Goal: Task Accomplishment & Management: Use online tool/utility

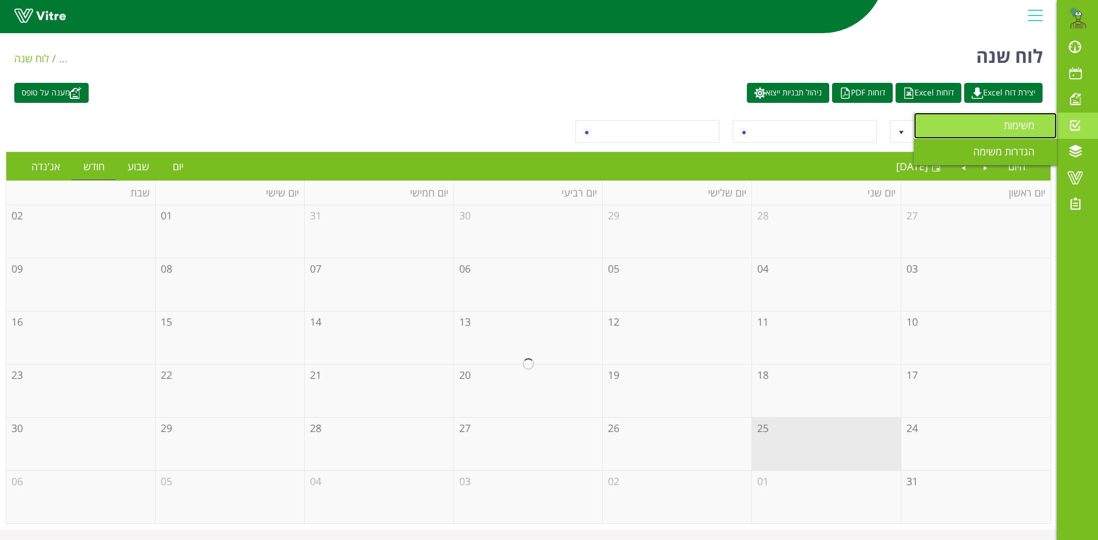
click at [997, 129] on link "משימות" at bounding box center [985, 126] width 143 height 26
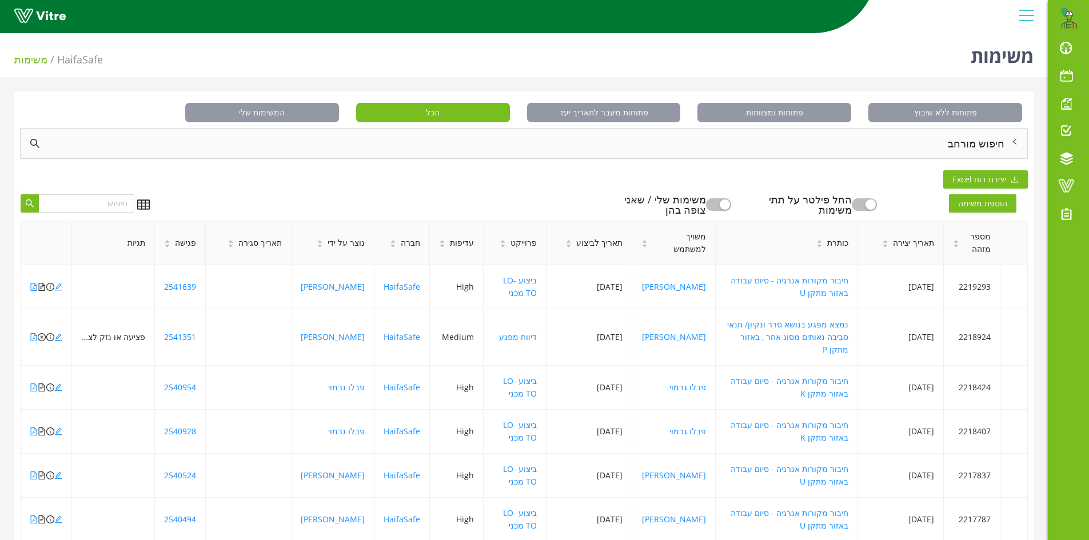
click at [965, 143] on div "חיפוש מורחב" at bounding box center [524, 144] width 1007 height 30
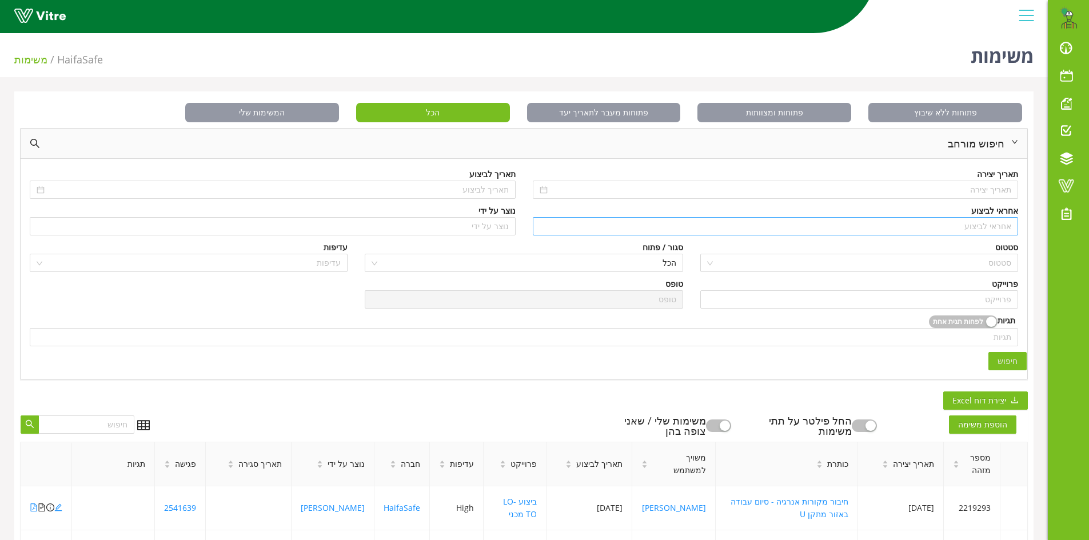
click at [997, 228] on input "search" at bounding box center [776, 226] width 472 height 17
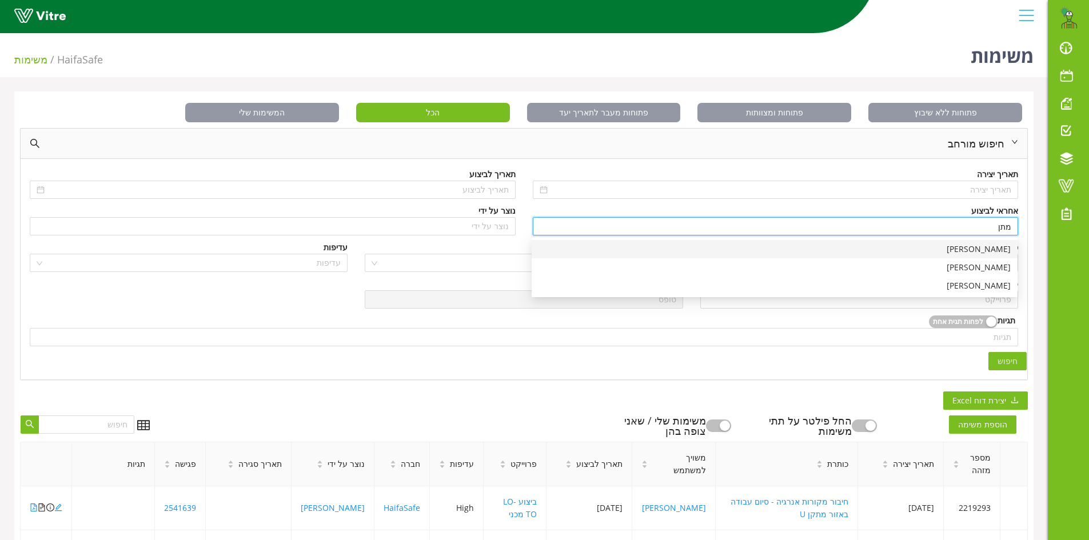
click at [988, 246] on div "[PERSON_NAME]" at bounding box center [775, 249] width 472 height 13
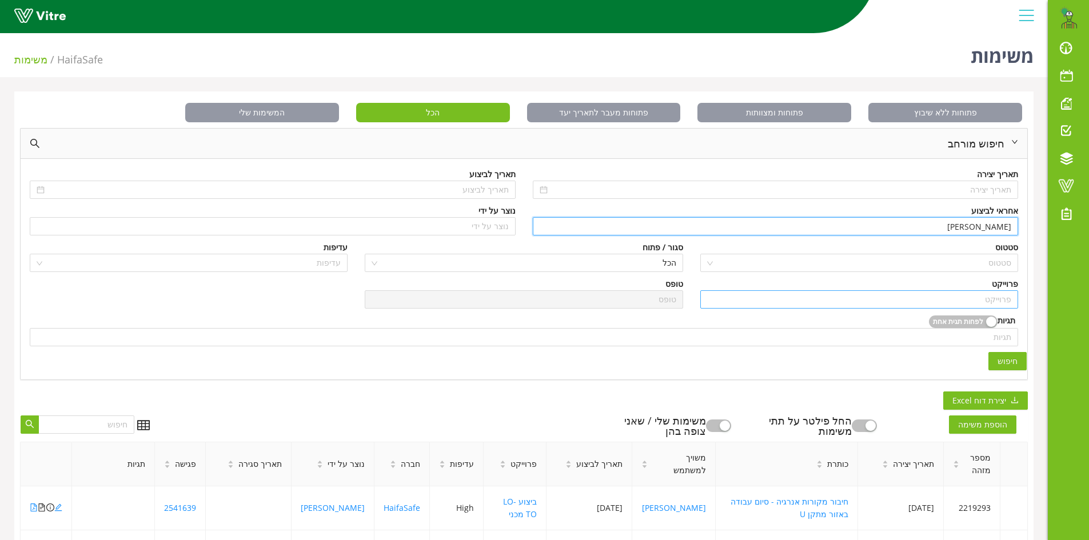
type input "[PERSON_NAME]"
click at [981, 302] on input "search" at bounding box center [859, 299] width 304 height 17
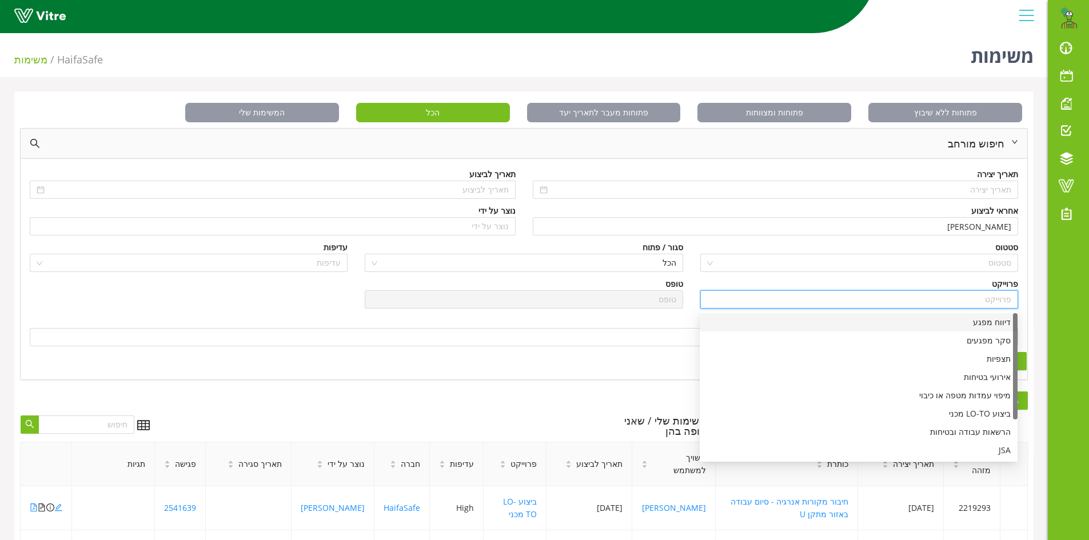
click at [979, 324] on div "דיווח מפגע" at bounding box center [859, 322] width 304 height 13
type input "דיווח מפגע"
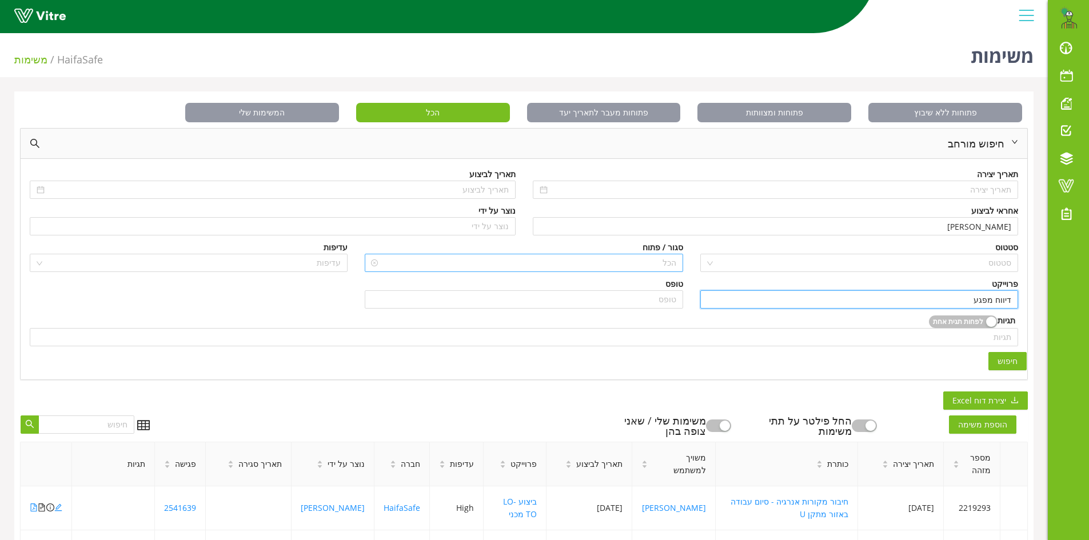
click at [652, 263] on span "הכל" at bounding box center [524, 262] width 304 height 17
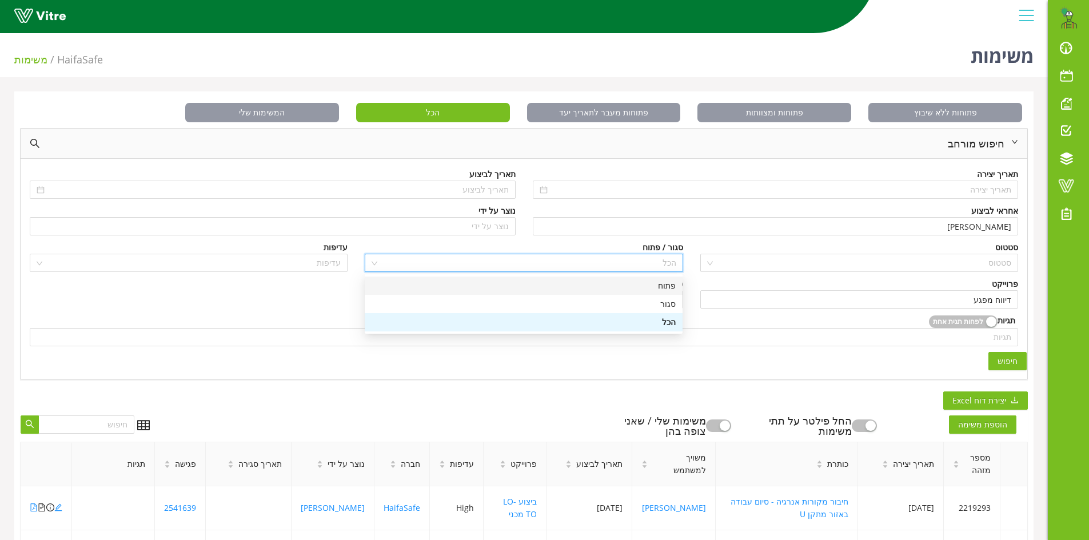
click at [672, 288] on div "פתוח" at bounding box center [524, 286] width 304 height 13
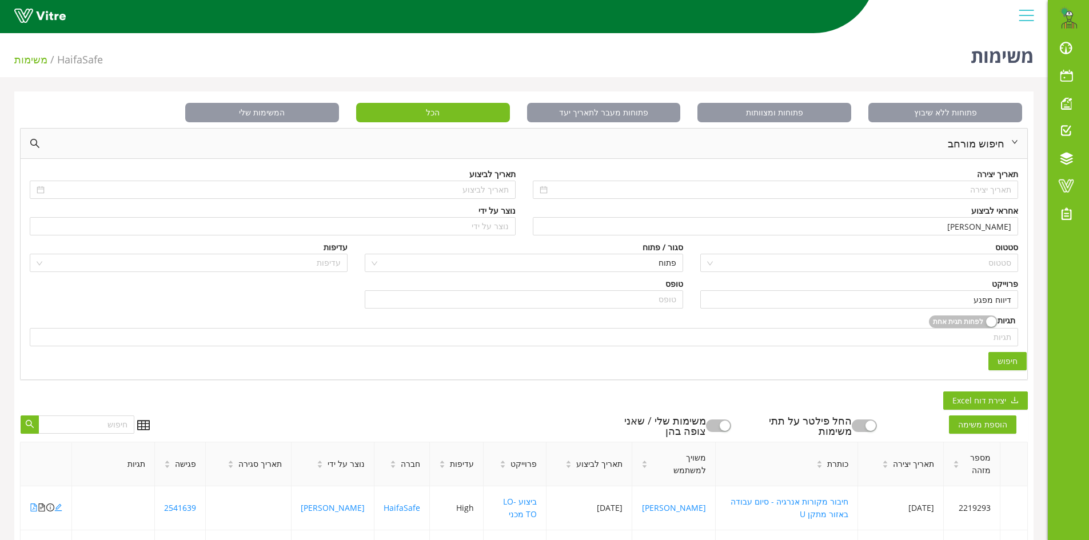
click at [1009, 358] on span "חיפוש" at bounding box center [1008, 361] width 20 height 13
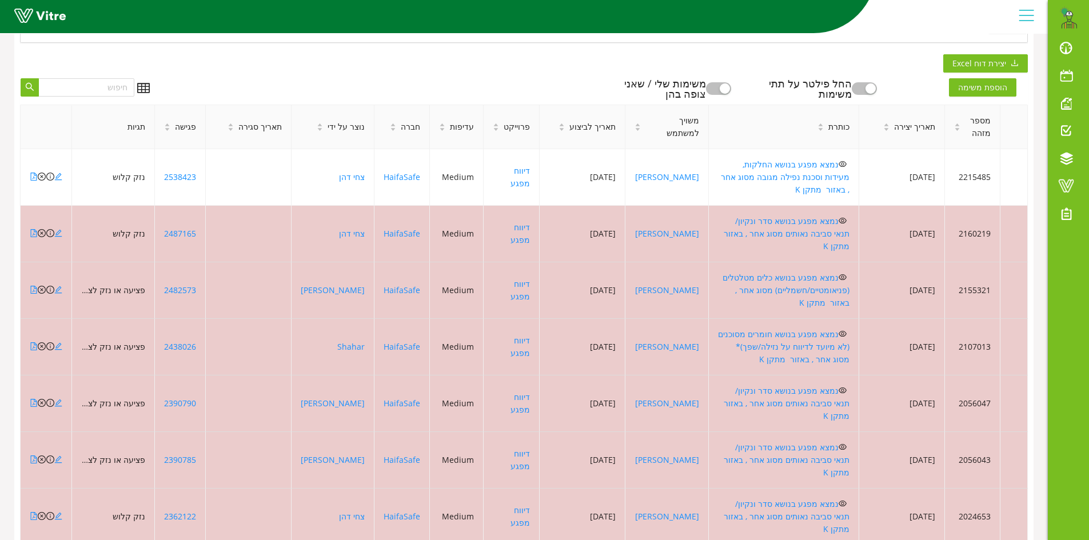
scroll to position [343, 0]
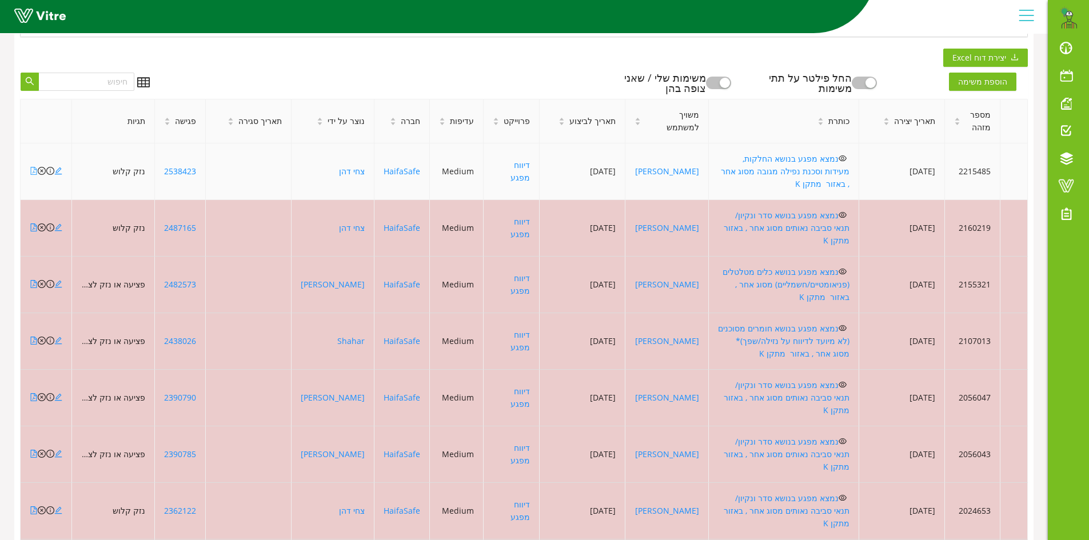
click at [33, 167] on icon "file-pdf" at bounding box center [34, 171] width 8 height 8
click at [41, 167] on icon "close-circle" at bounding box center [42, 171] width 8 height 8
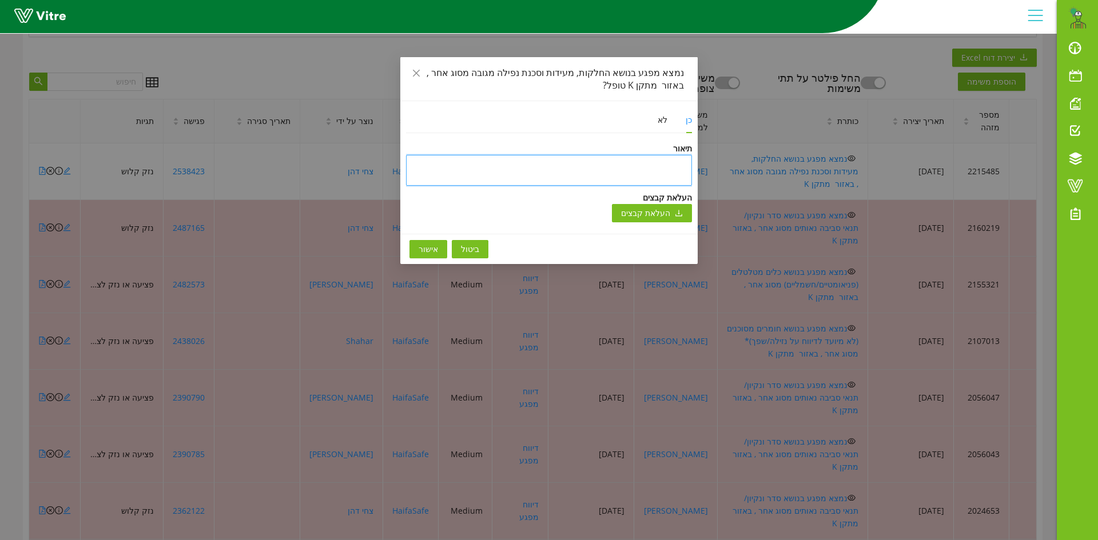
click at [683, 162] on textarea at bounding box center [549, 170] width 286 height 31
type textarea "ט"
type textarea "טו"
type textarea "טופ"
type textarea "טופל"
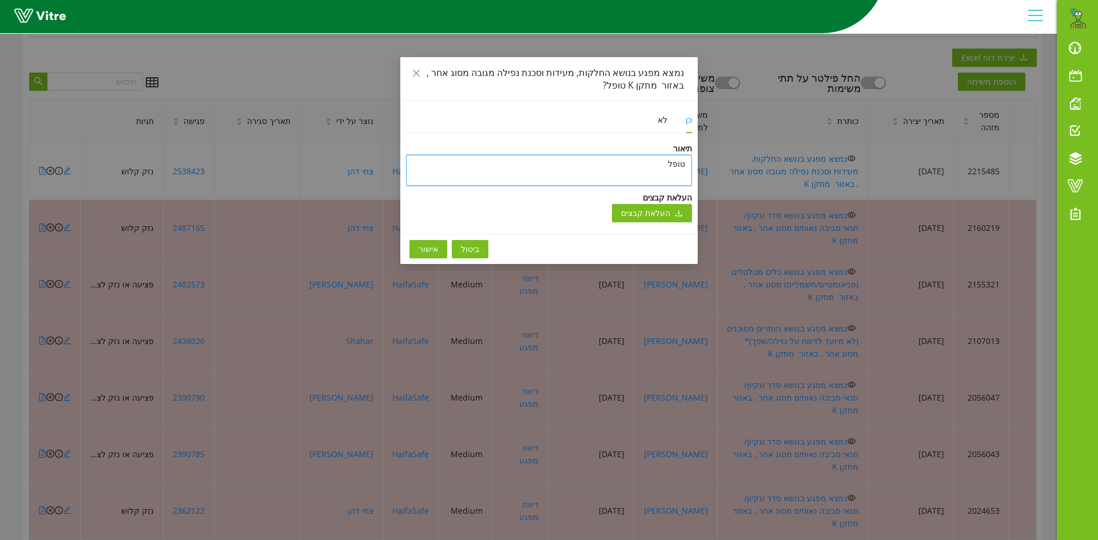
type textarea "טופל"
type textarea "טופל ו"
type textarea "טופל ונ"
type textarea "טופל וני"
type textarea "טופל וניס"
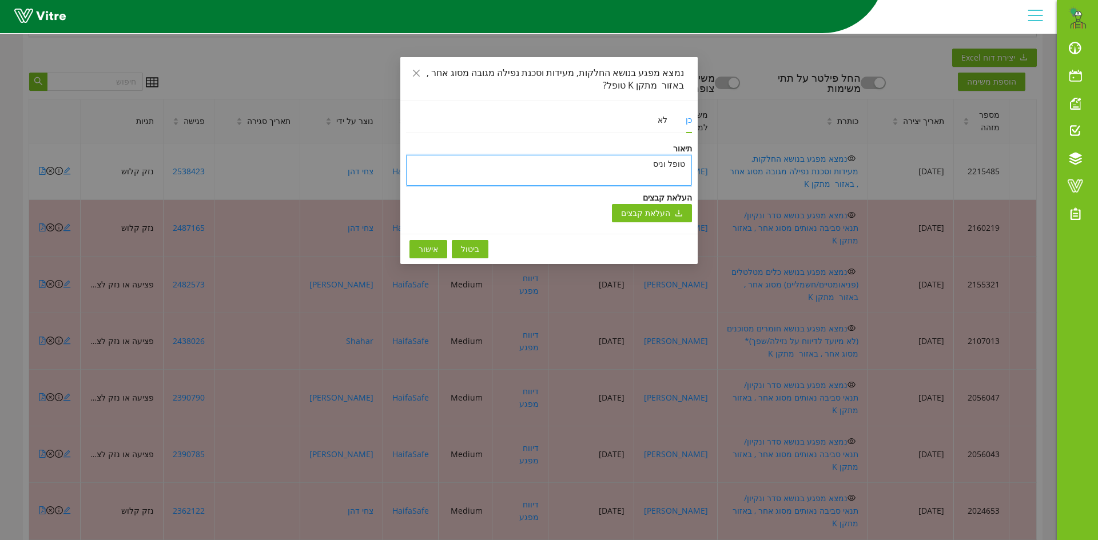
type textarea "טופל וניסג"
type textarea "טופל וניסגר"
type textarea "טופל וניסגר ב"
type textarea "טופל וניסגר בת"
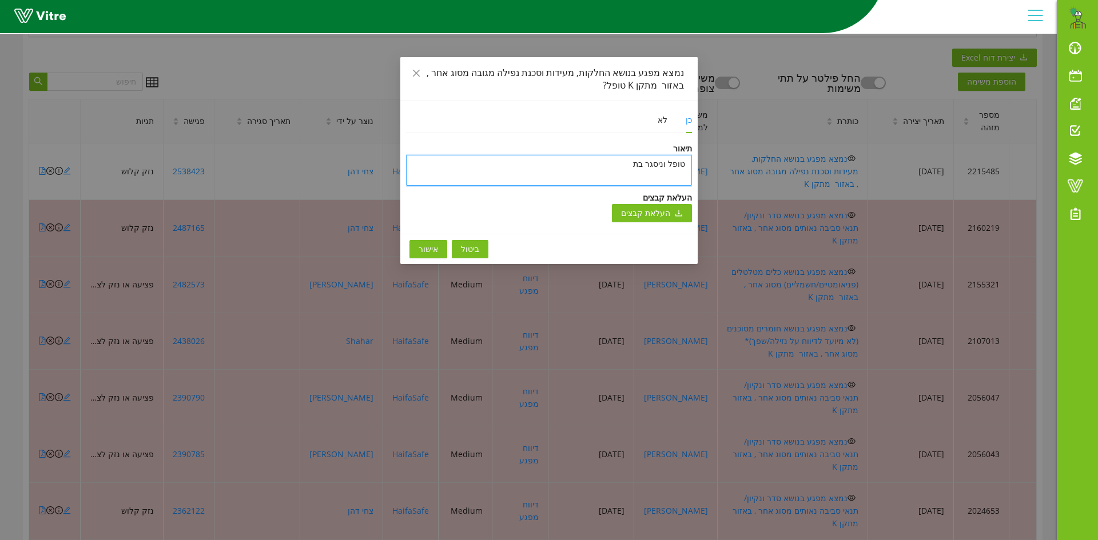
type textarea "[PERSON_NAME] וניסגר בתו"
type textarea "טופל וניסגר בתוכ"
type textarea "[PERSON_NAME] וניסגר בתוכנ"
type textarea "טופל וניסגר בתוכנה"
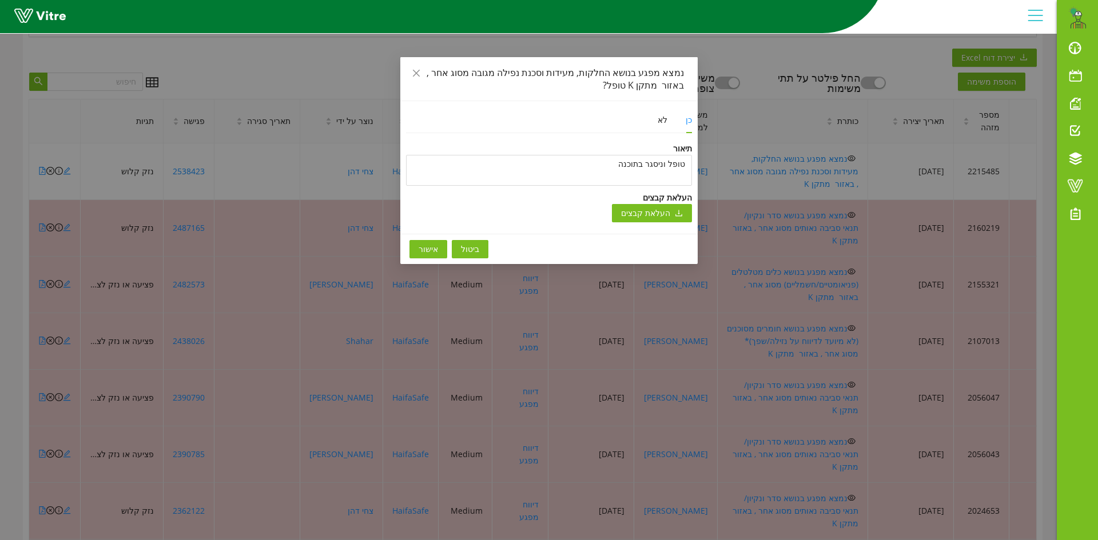
click at [431, 249] on span "אישור" at bounding box center [428, 249] width 19 height 13
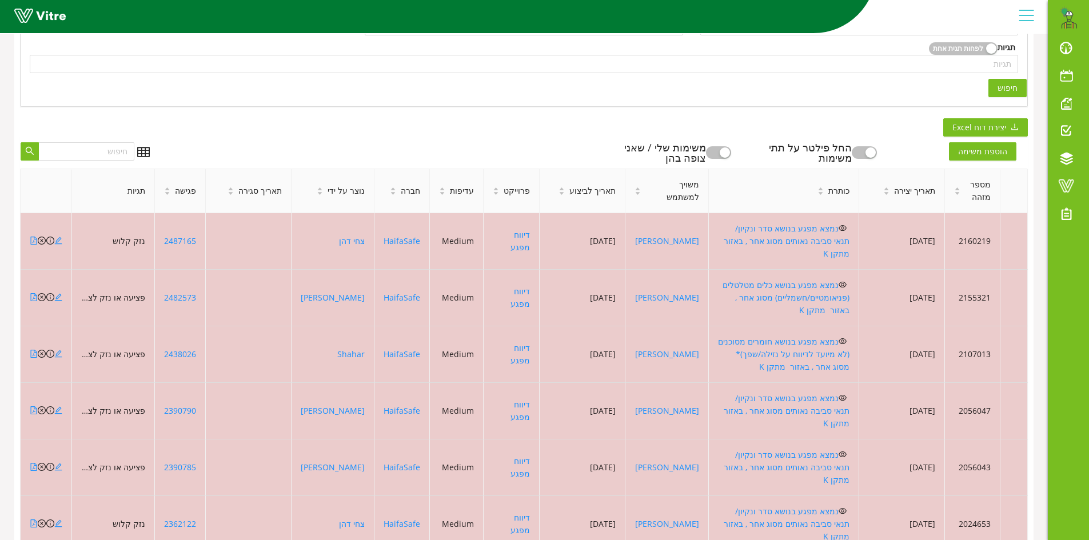
scroll to position [286, 0]
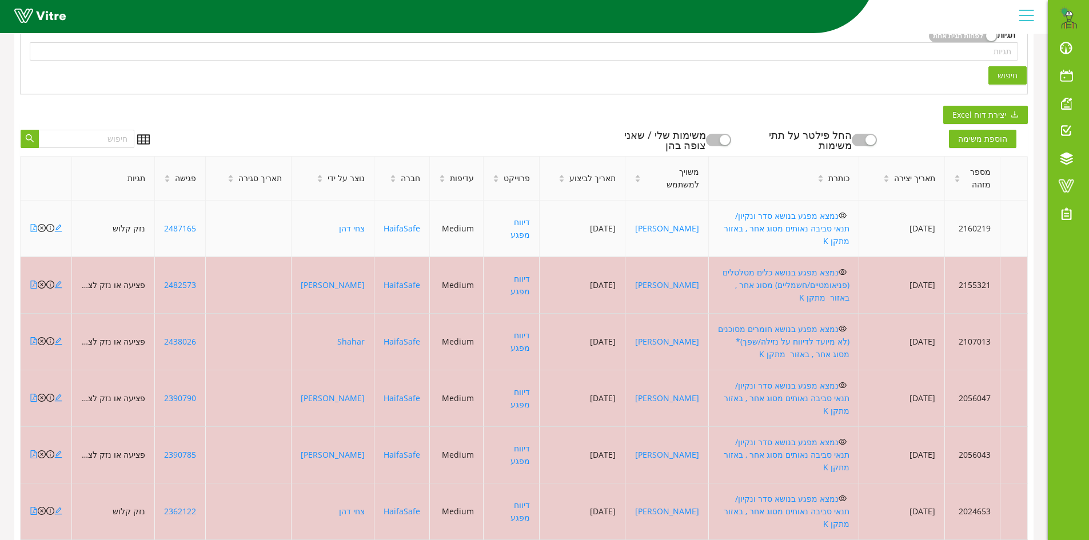
click at [33, 224] on icon "file-pdf" at bounding box center [34, 228] width 8 height 8
